Goal: Information Seeking & Learning: Find specific page/section

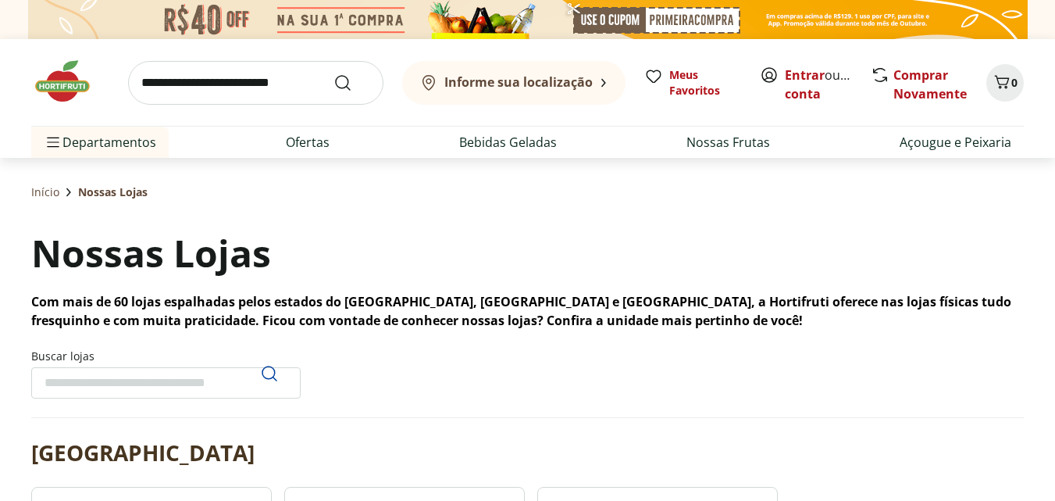
click at [328, 250] on div "Nossas Lojas Com mais de 60 lojas espalhadas pelos estados do [GEOGRAPHIC_DATA]…" at bounding box center [527, 278] width 993 height 103
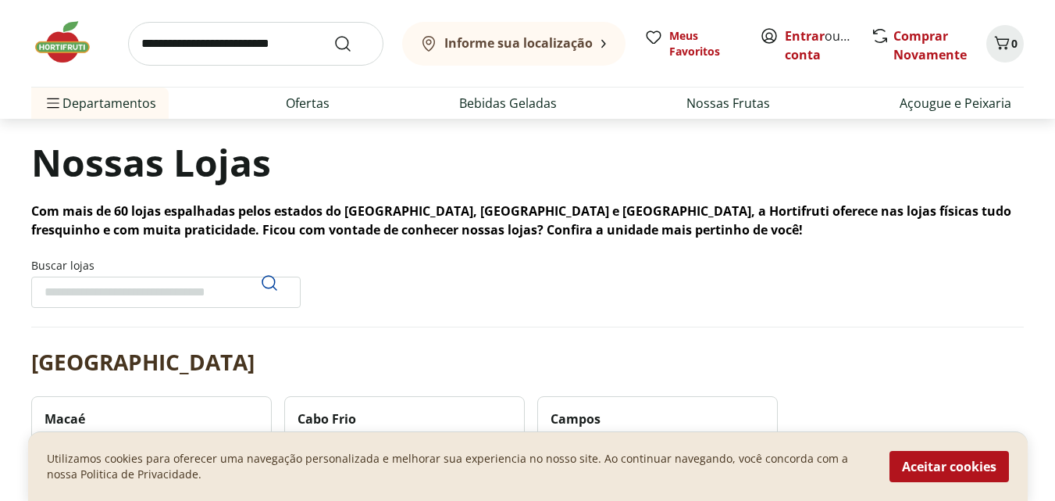
scroll to position [94, 0]
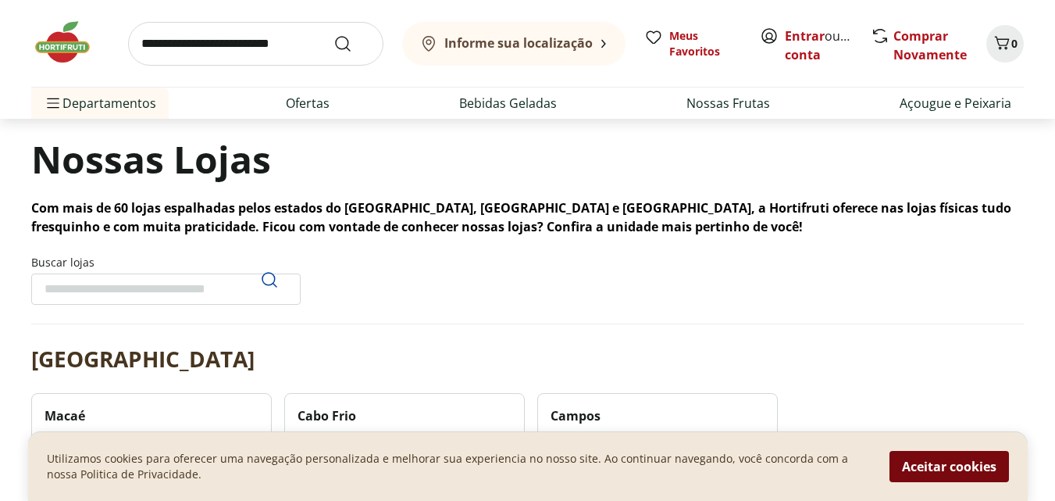
click at [963, 460] on button "Aceitar cookies" at bounding box center [950, 466] width 120 height 31
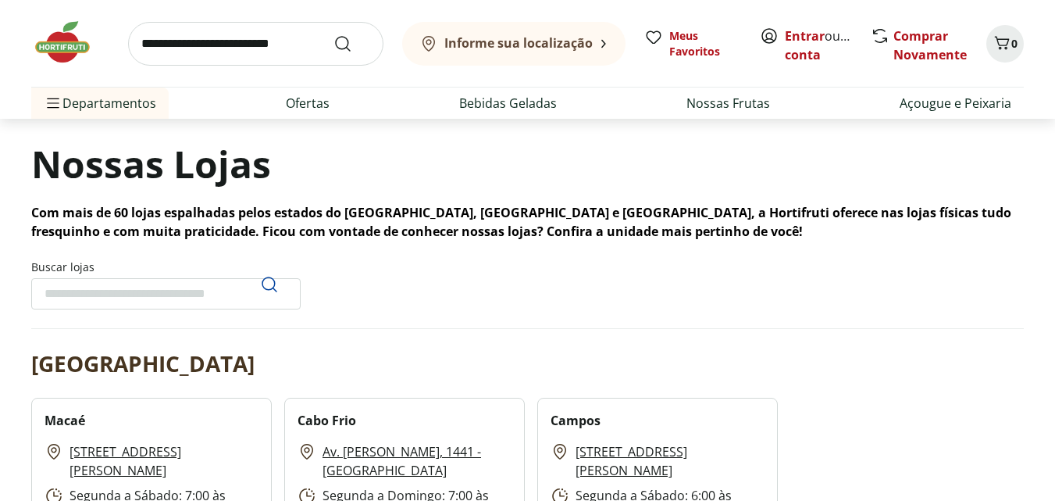
scroll to position [0, 0]
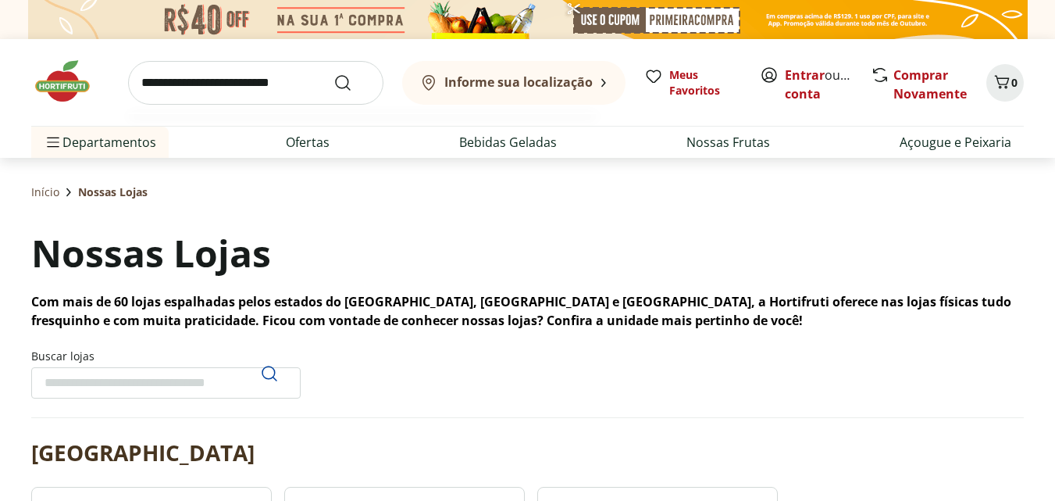
click at [260, 79] on input "search" at bounding box center [255, 83] width 255 height 44
type input "**********"
click at [334, 73] on button "Submit Search" at bounding box center [352, 82] width 37 height 19
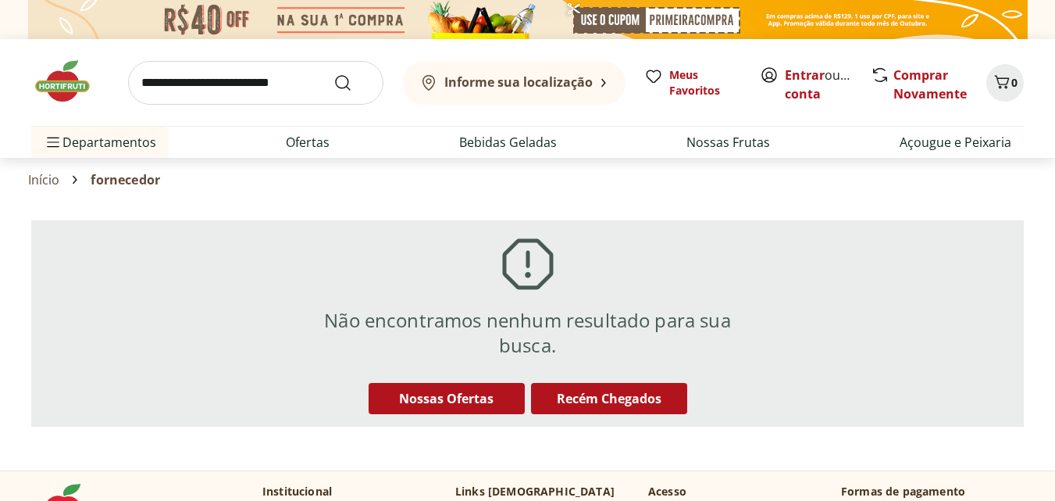
click at [251, 186] on div "Início fornecedor" at bounding box center [528, 179] width 1000 height 19
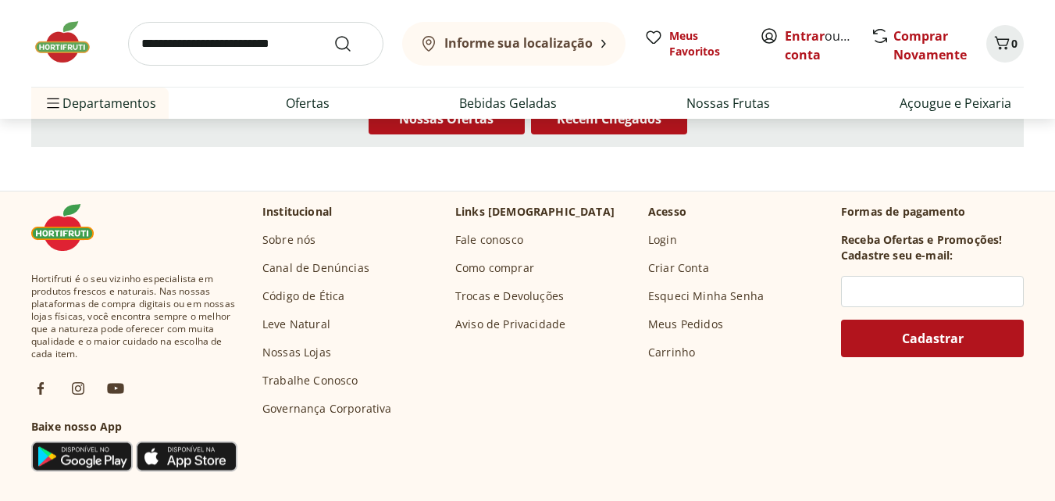
scroll to position [281, 0]
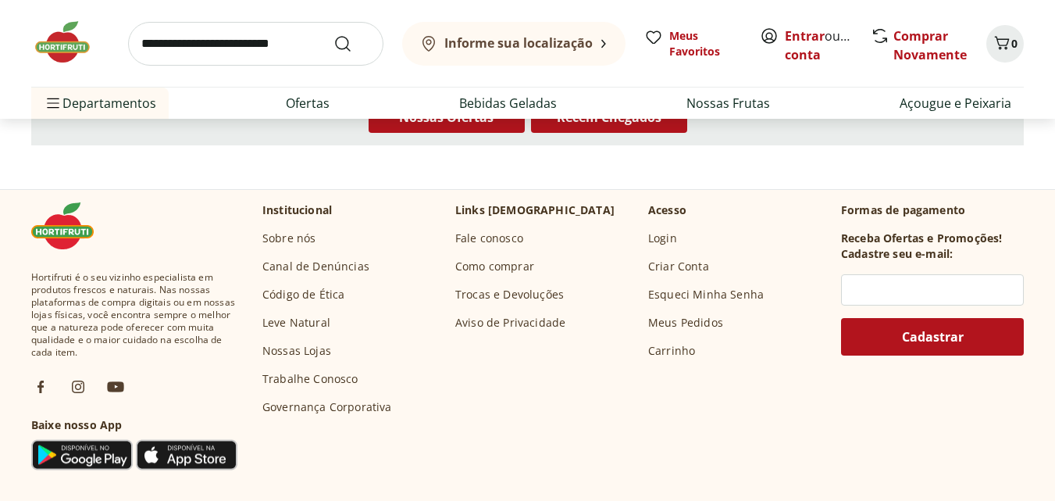
click at [325, 405] on link "Governança Corporativa" at bounding box center [327, 407] width 130 height 16
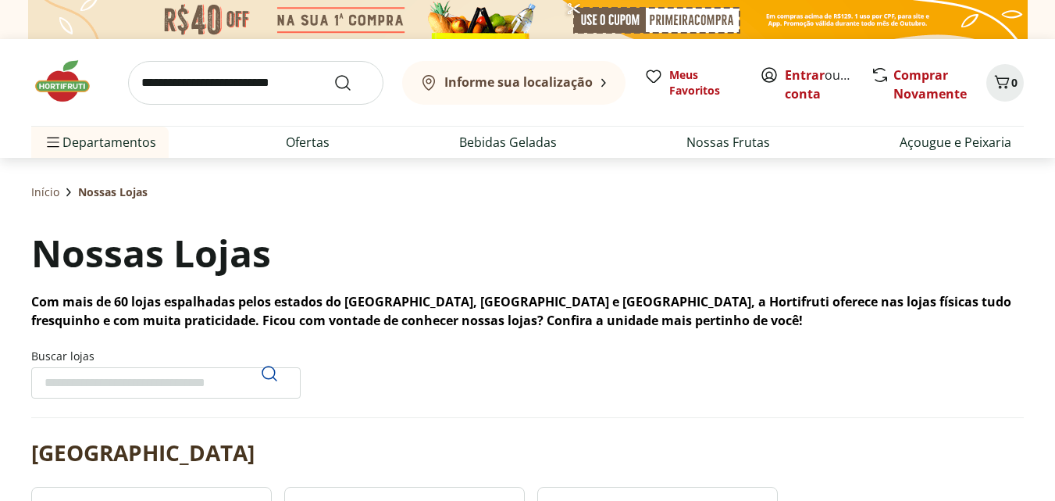
click at [318, 241] on div "Nossas Lojas Com mais de 60 lojas espalhadas pelos estados do [GEOGRAPHIC_DATA]…" at bounding box center [527, 278] width 993 height 103
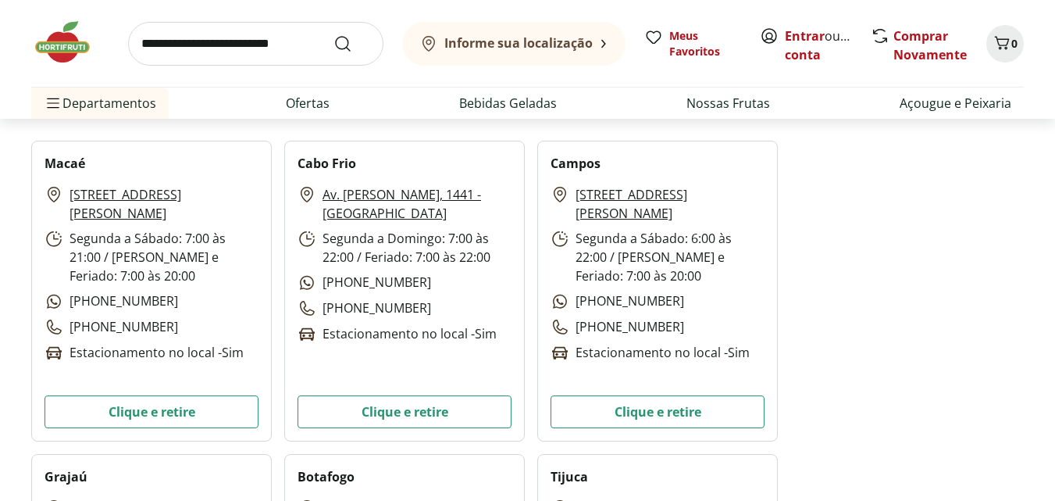
scroll to position [344, 0]
